Goal: Obtain resource: Obtain resource

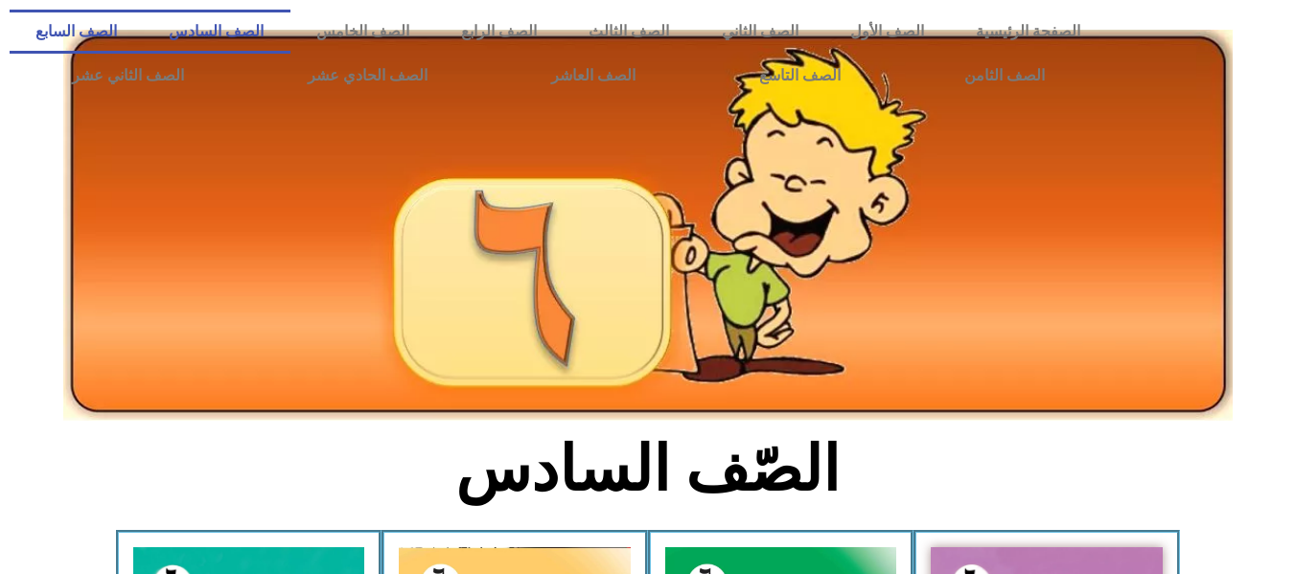
click at [143, 32] on link "الصف السابع" at bounding box center [76, 32] width 133 height 44
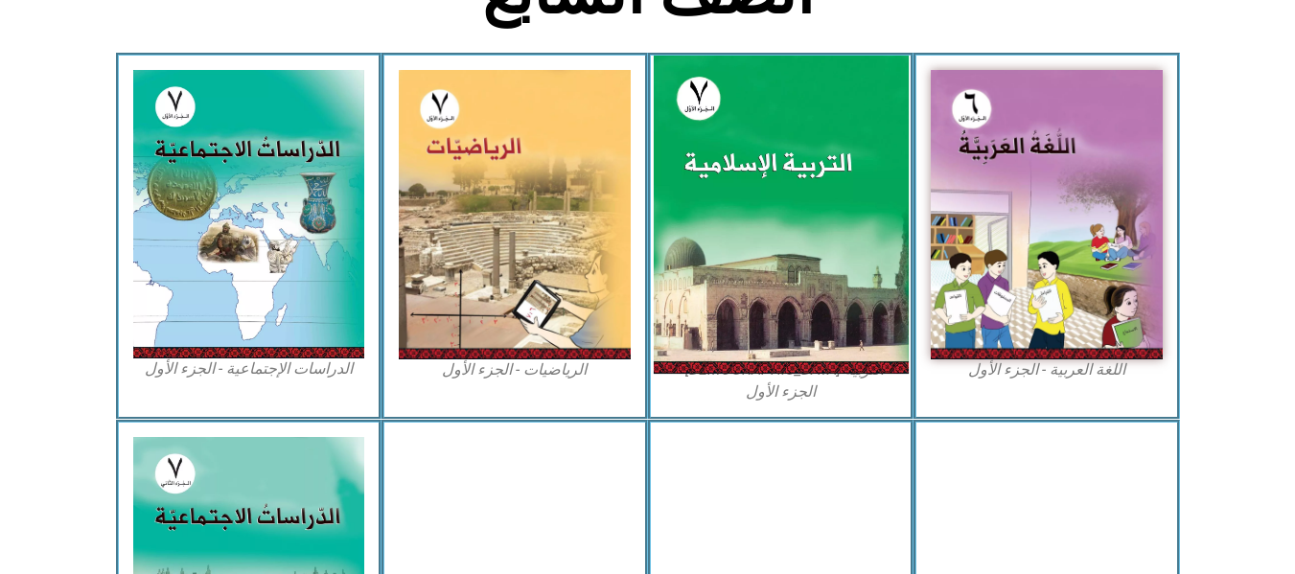
scroll to position [479, 0]
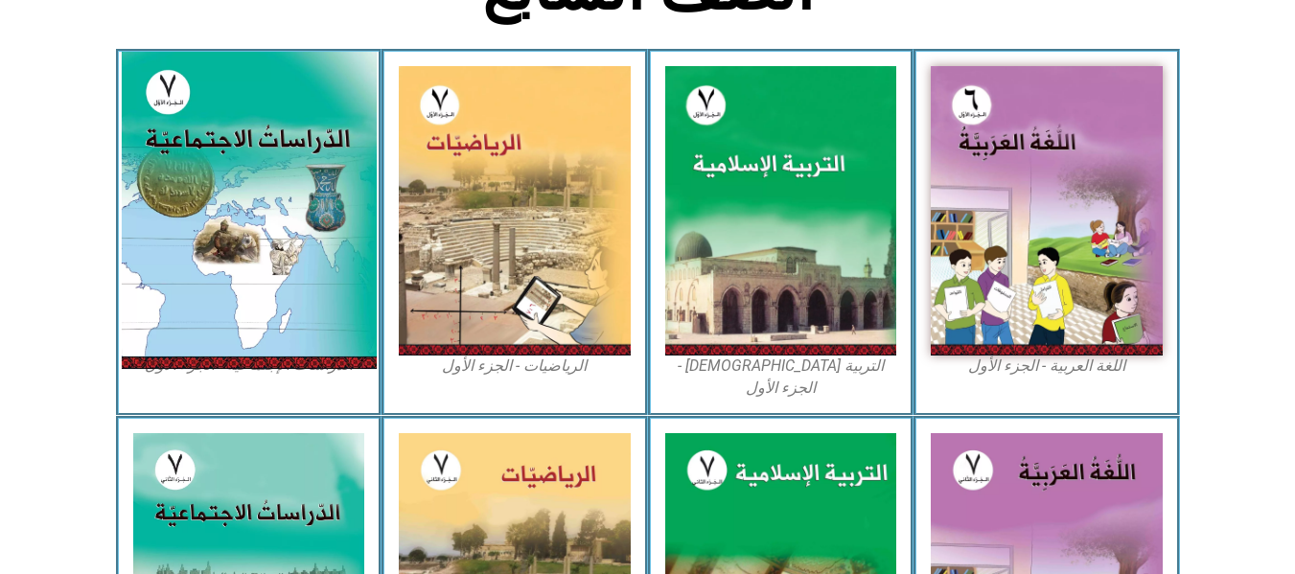
click at [320, 191] on img at bounding box center [248, 210] width 255 height 317
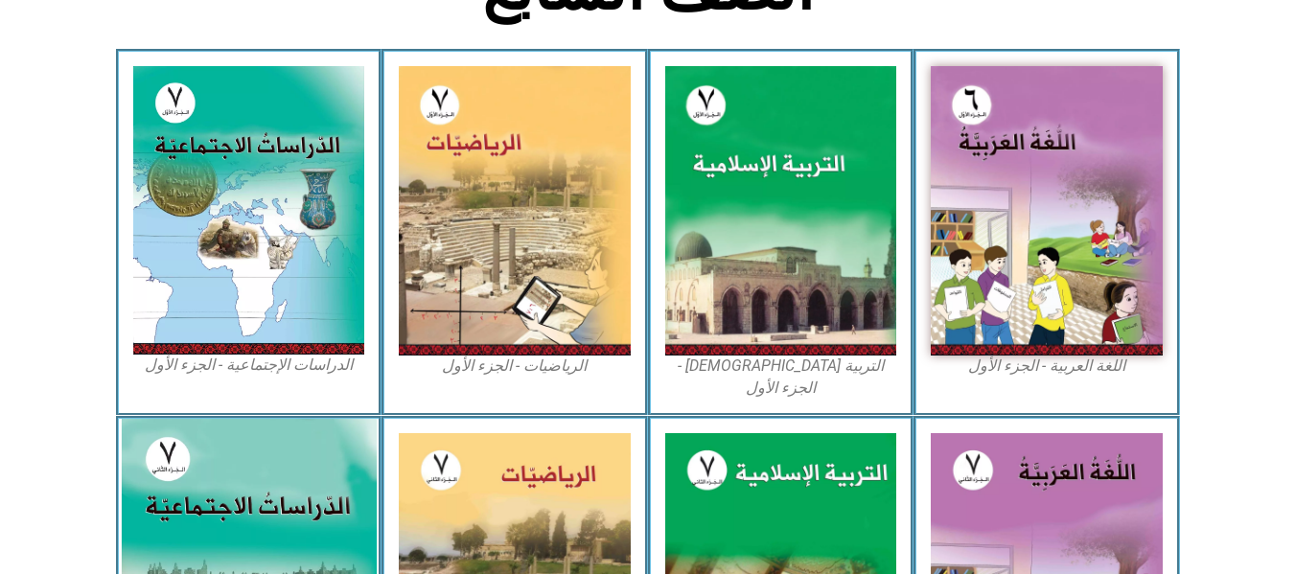
click at [195, 421] on img at bounding box center [248, 578] width 255 height 318
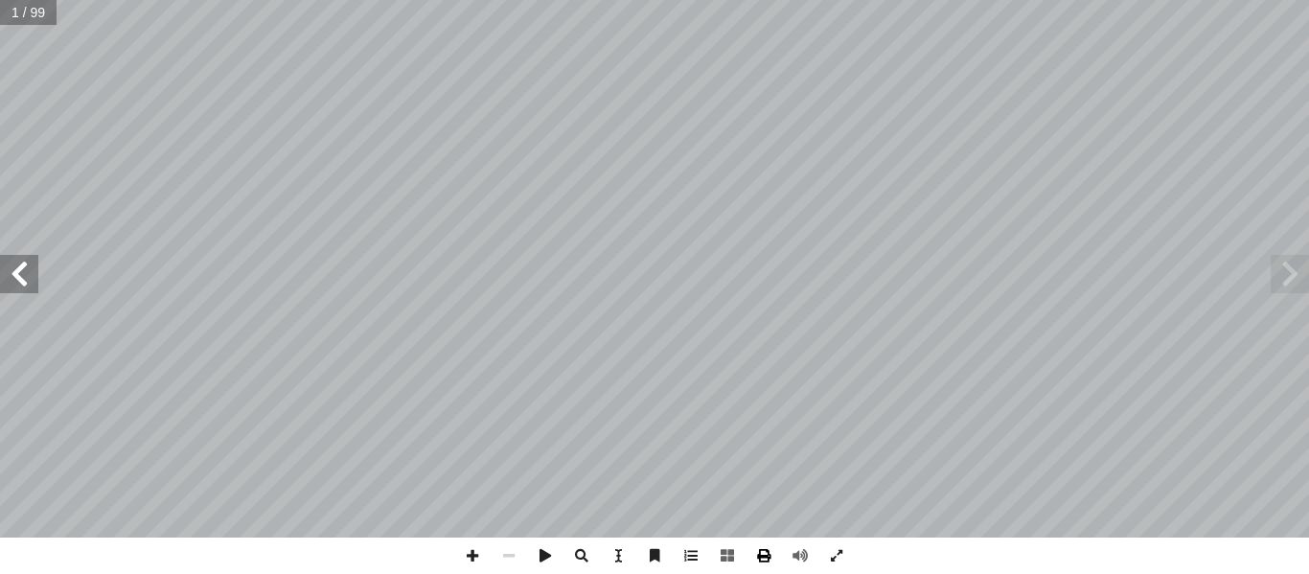
click at [758, 557] on span at bounding box center [764, 556] width 36 height 36
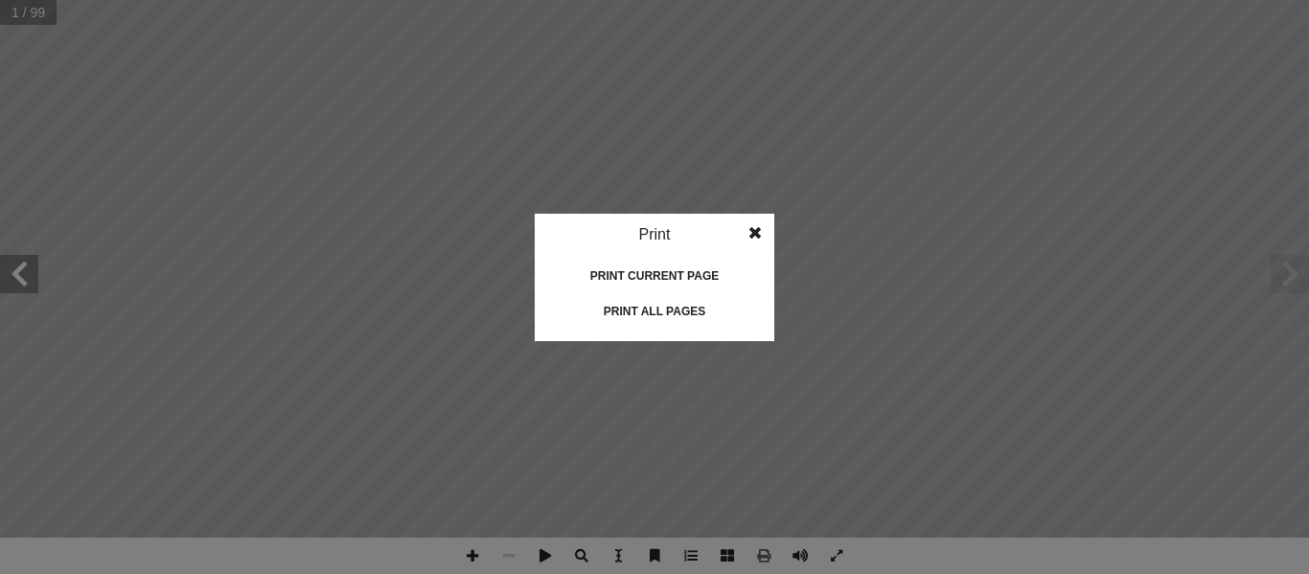
click at [657, 317] on div "Print all pages" at bounding box center [655, 311] width 192 height 31
click at [764, 220] on span at bounding box center [755, 233] width 35 height 38
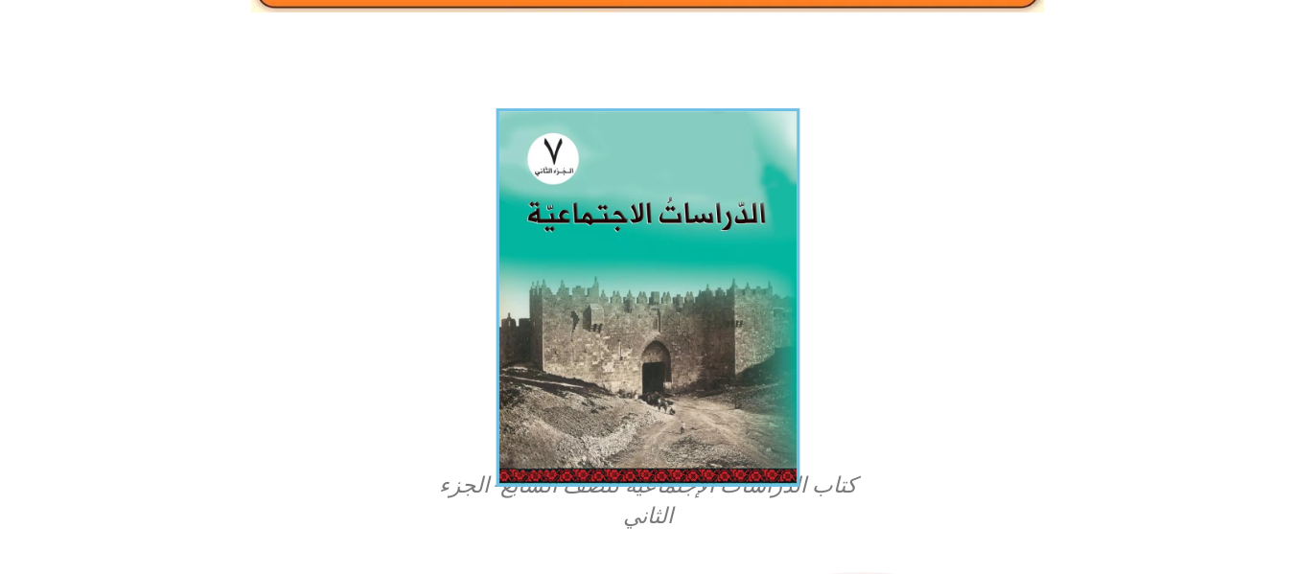
scroll to position [383, 0]
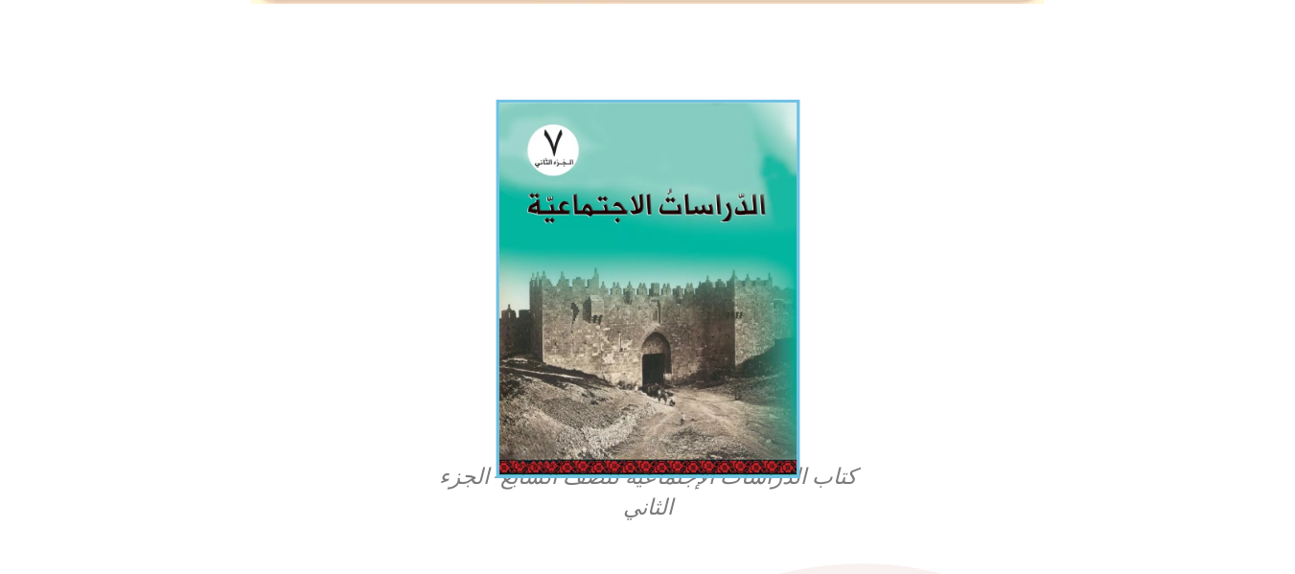
click at [569, 375] on img at bounding box center [648, 289] width 304 height 378
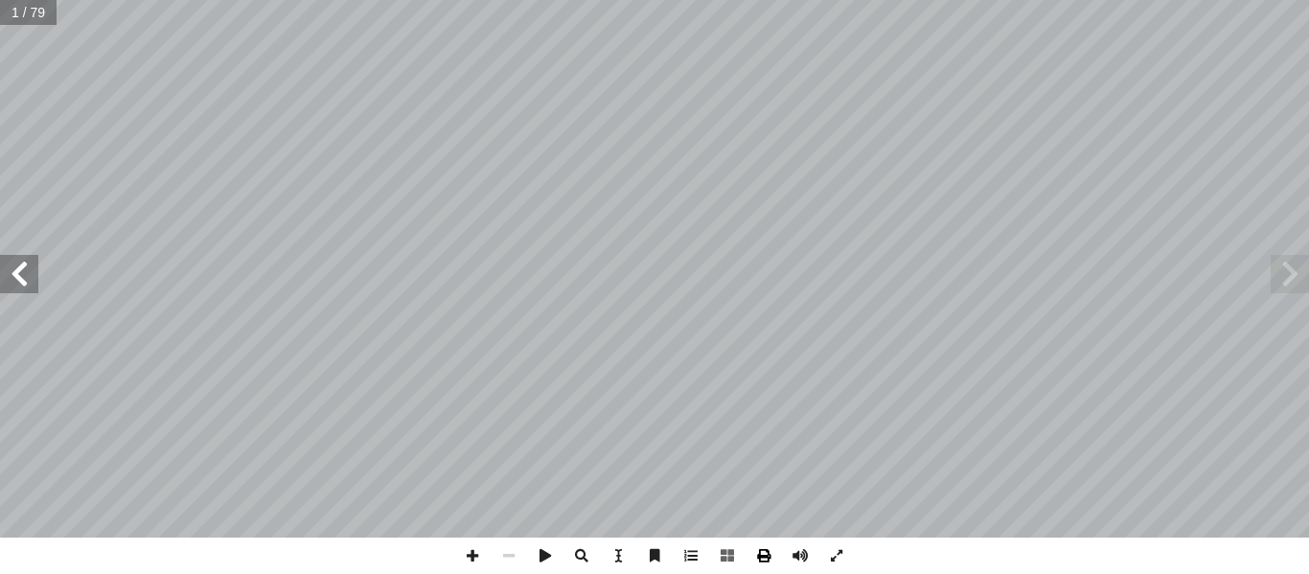
click at [774, 558] on span at bounding box center [764, 556] width 36 height 36
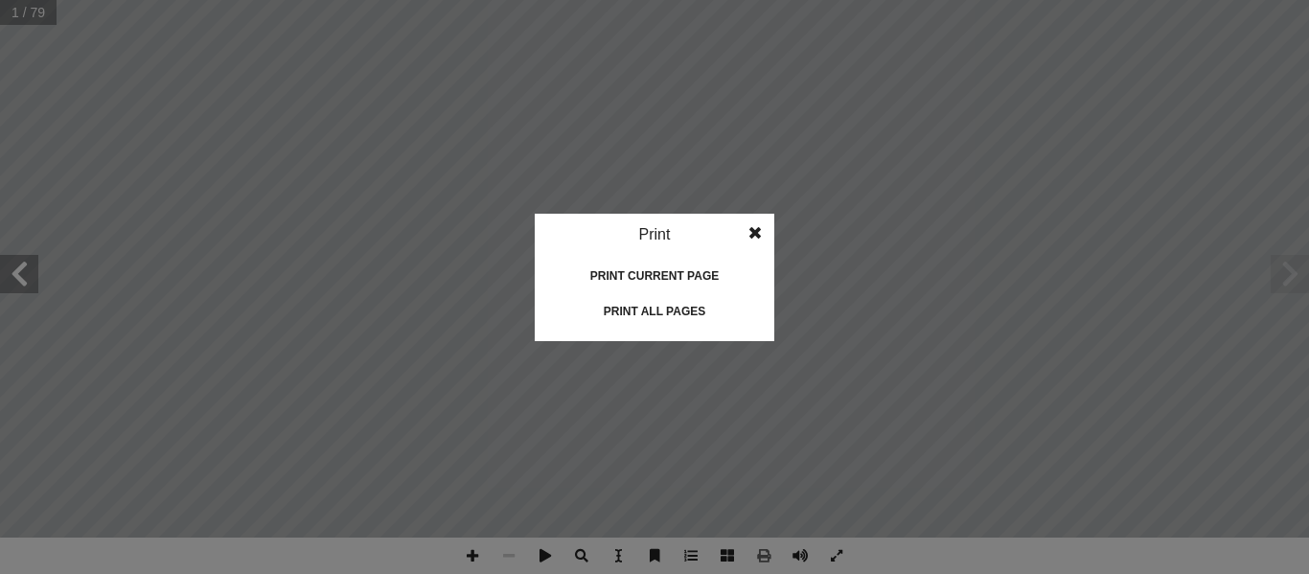
click at [692, 308] on div "Print all pages" at bounding box center [655, 311] width 192 height 31
